Goal: Use online tool/utility: Utilize a website feature to perform a specific function

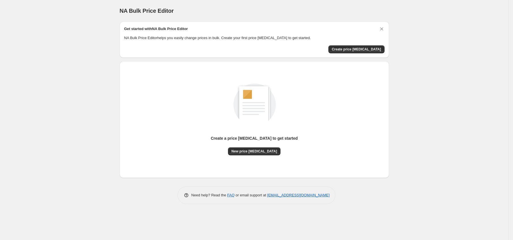
click at [255, 156] on div "Create a price [MEDICAL_DATA] to get started New price [MEDICAL_DATA]" at bounding box center [254, 120] width 260 height 108
click at [259, 155] on div "Create a price [MEDICAL_DATA] to get started New price [MEDICAL_DATA]" at bounding box center [254, 120] width 260 height 108
click at [265, 151] on span "New price [MEDICAL_DATA]" at bounding box center [255, 151] width 46 height 5
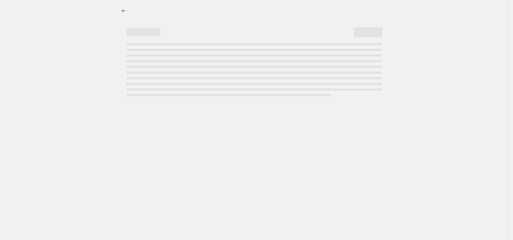
select select "percentage"
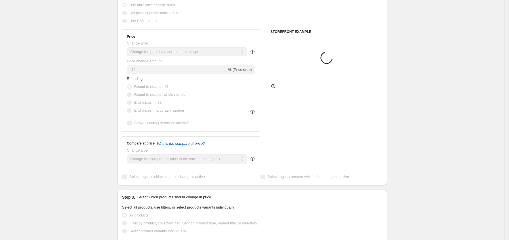
scroll to position [85, 0]
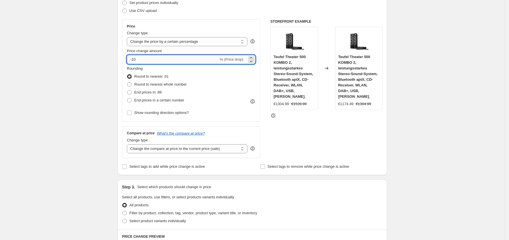
click at [165, 62] on input "-10" at bounding box center [173, 59] width 92 height 9
type input "-1"
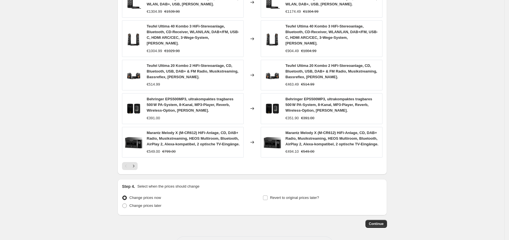
scroll to position [366, 0]
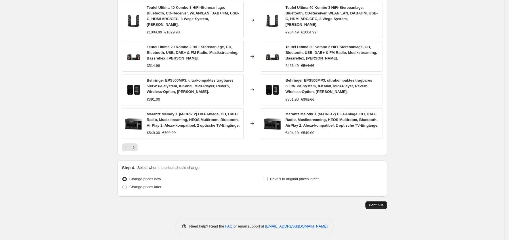
type input "-35"
click at [374, 203] on span "Continue" at bounding box center [376, 205] width 15 height 5
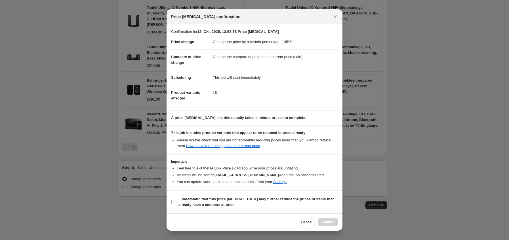
click at [203, 212] on section "I understand that this price [MEDICAL_DATA] may further reduce the prices of it…" at bounding box center [255, 202] width 176 height 23
drag, startPoint x: 205, startPoint y: 206, endPoint x: 267, endPoint y: 207, distance: 61.3
click at [206, 205] on b "I understand that this price [MEDICAL_DATA] may further reduce the prices of it…" at bounding box center [255, 202] width 155 height 10
click at [176, 205] on input "I understand that this price [MEDICAL_DATA] may further reduce the prices of it…" at bounding box center [173, 202] width 5 height 5
checkbox input "true"
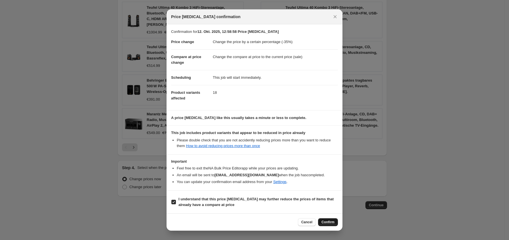
click at [328, 221] on span "Confirm" at bounding box center [328, 222] width 13 height 5
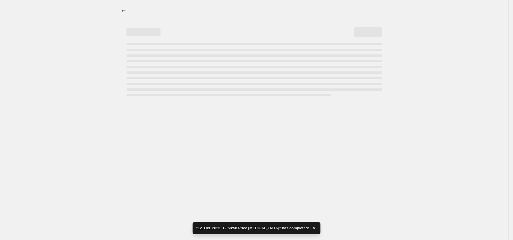
select select "percentage"
